Goal: Task Accomplishment & Management: Complete application form

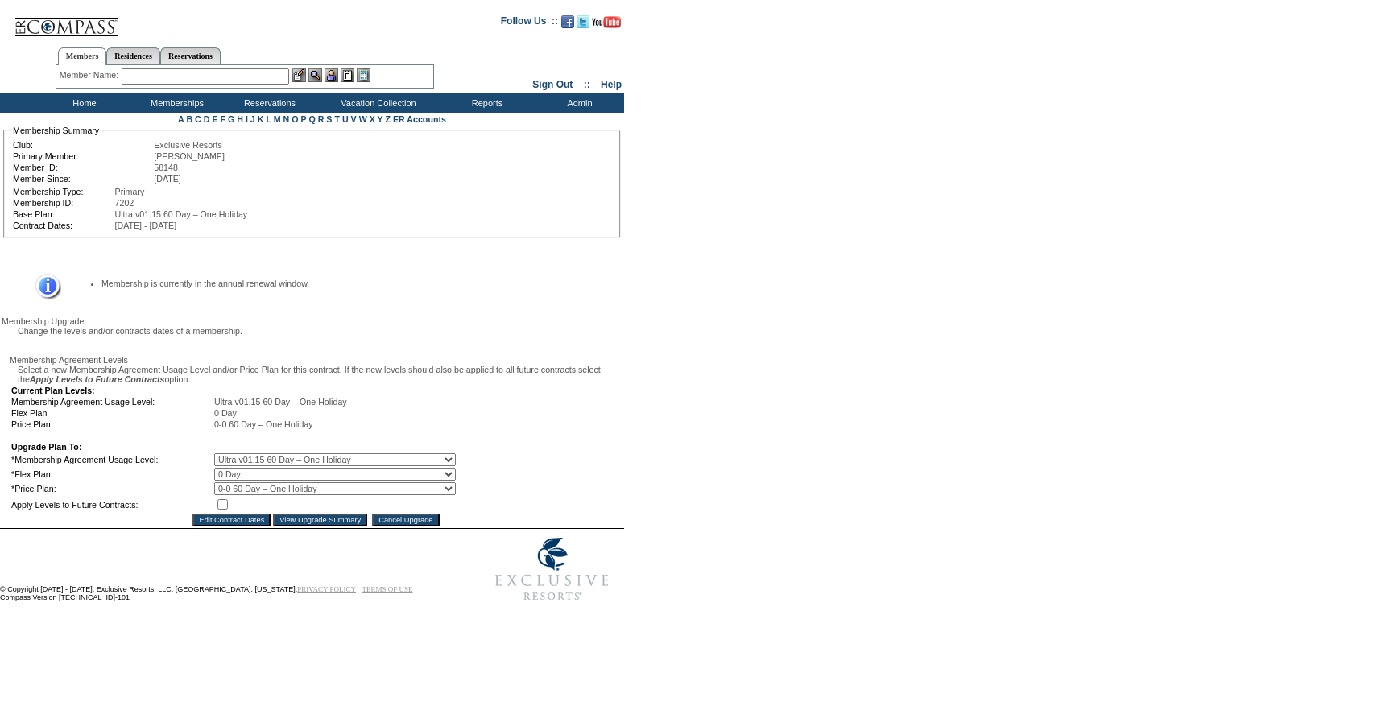
click at [234, 481] on select "0 Day 10 Day 20 Day 25 Day 30 Day 35 Day 40 Day 45 Day 50 Day 55 Day 60 Day" at bounding box center [335, 474] width 242 height 13
select select "156"
click at [226, 481] on select "0 Day 10 Day 20 Day 25 Day 30 Day 35 Day 40 Day 45 Day 50 Day 55 Day 60 Day" at bounding box center [335, 474] width 242 height 13
click at [228, 510] on input "checkbox" at bounding box center [222, 504] width 10 height 10
checkbox input "true"
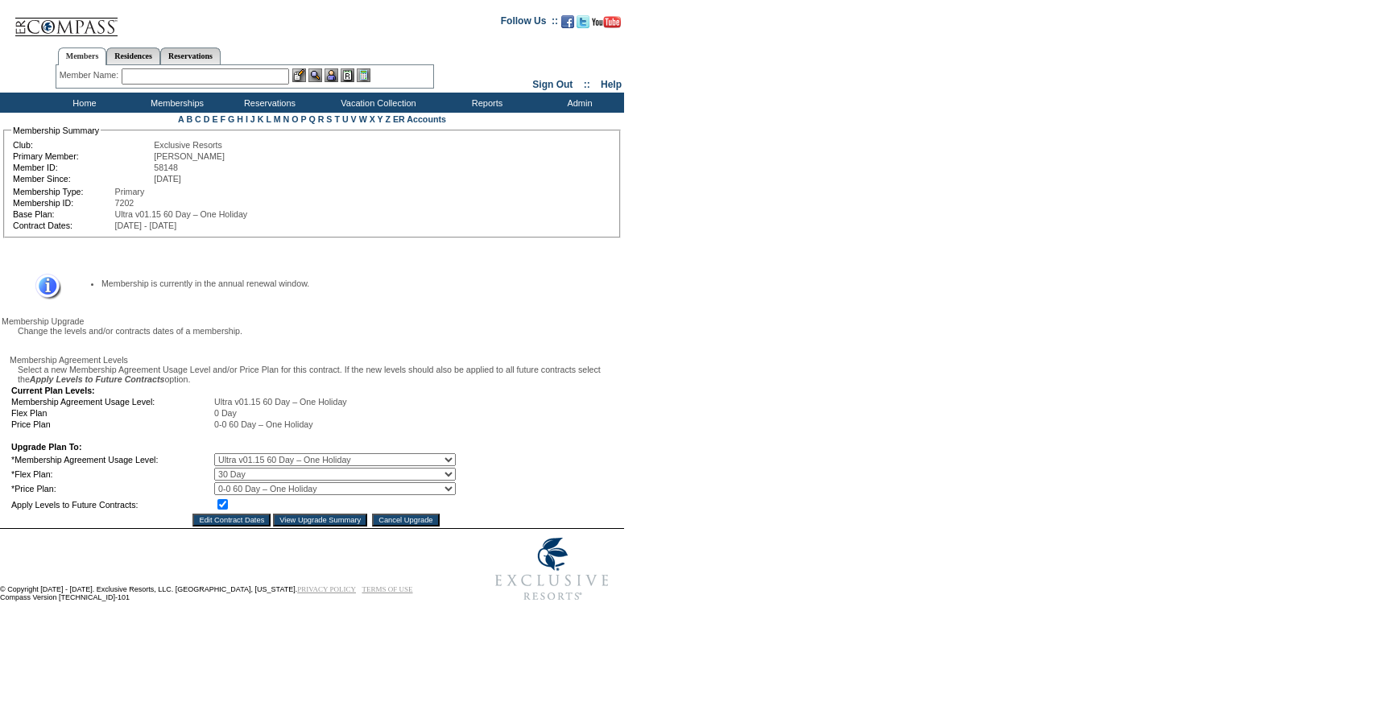
click at [330, 527] on input "View Upgrade Summary" at bounding box center [320, 520] width 94 height 13
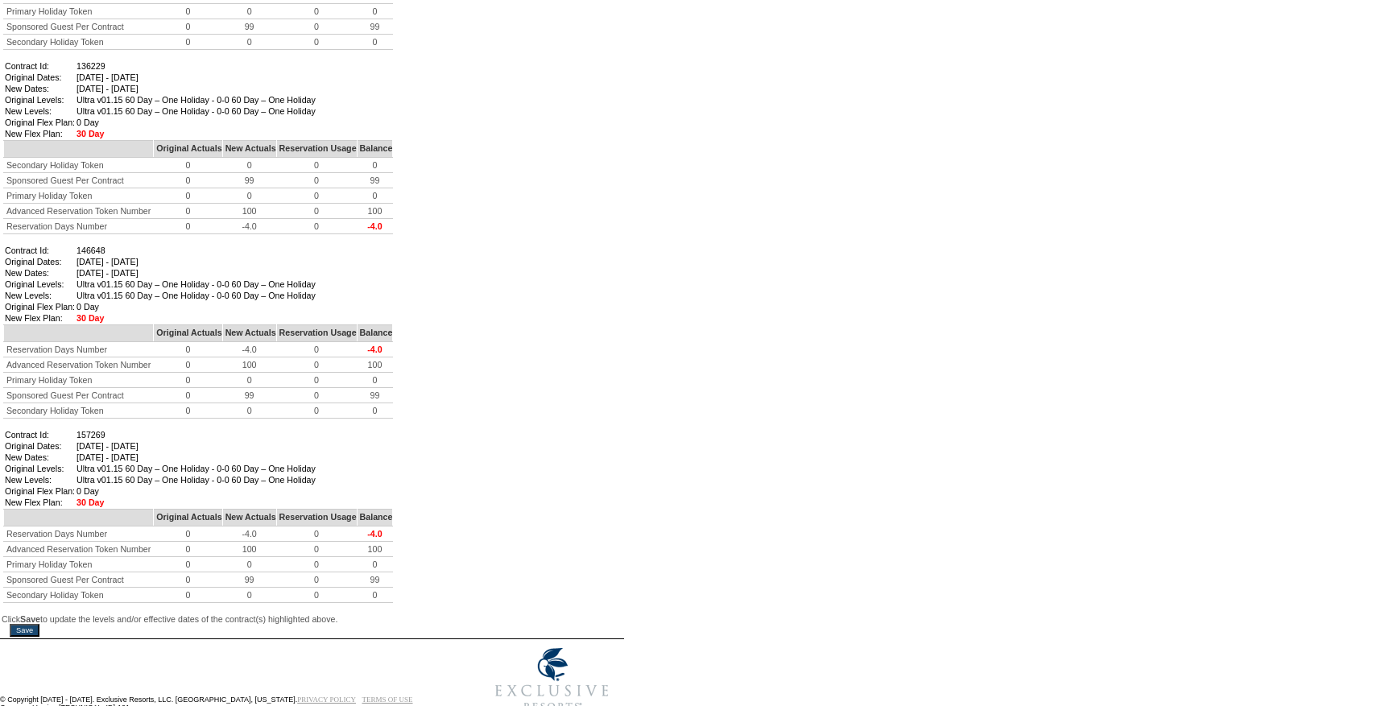
scroll to position [1144, 0]
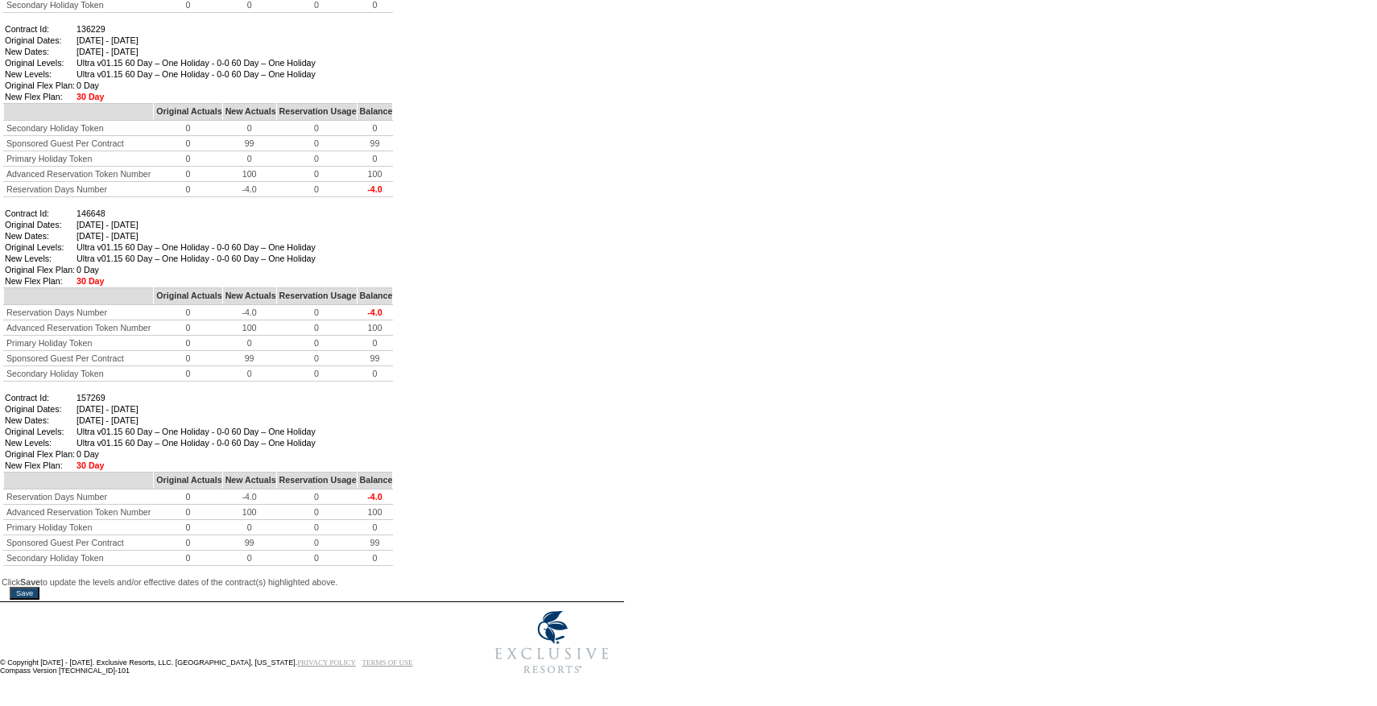
click at [31, 587] on input "Save" at bounding box center [25, 593] width 30 height 13
click at [10, 587] on input "Save" at bounding box center [25, 593] width 30 height 13
